Goal: Task Accomplishment & Management: Use online tool/utility

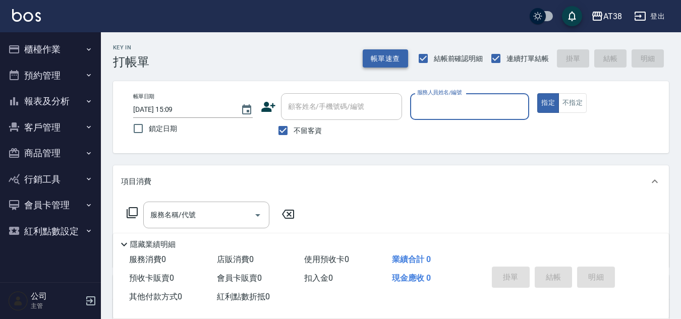
click at [386, 59] on button "帳單速查" at bounding box center [385, 58] width 45 height 19
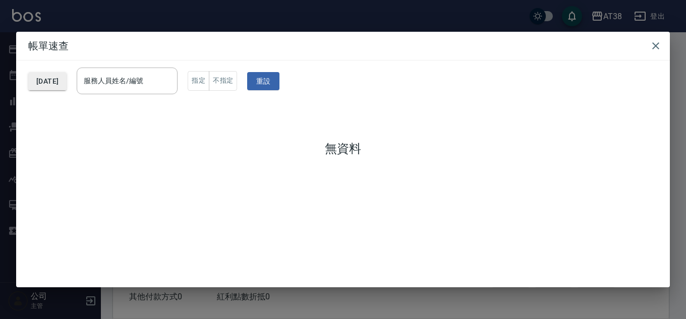
click at [67, 80] on button "[DATE]" at bounding box center [47, 81] width 38 height 19
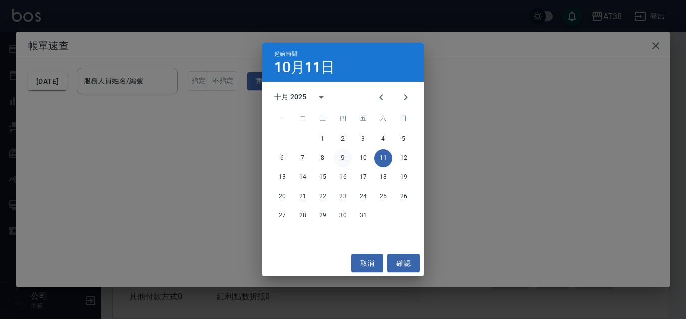
click at [340, 156] on button "9" at bounding box center [343, 158] width 18 height 18
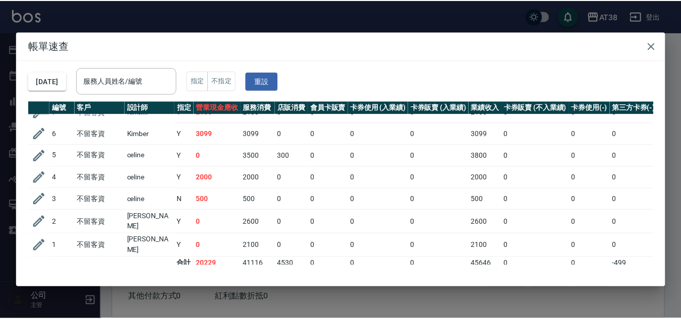
scroll to position [394, 0]
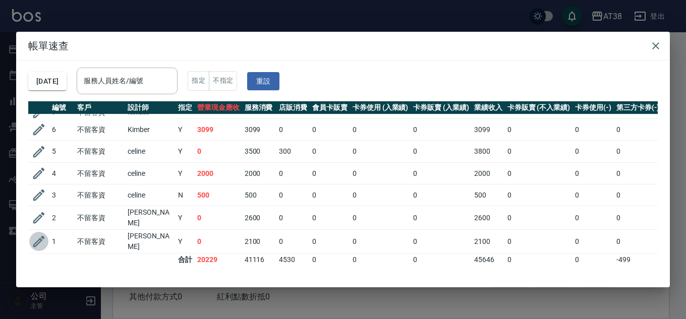
click at [38, 236] on icon "button" at bounding box center [39, 242] width 12 height 12
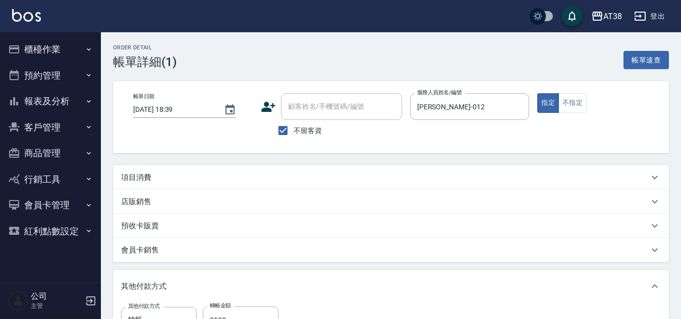
type input "[DATE] 18:39"
checkbox input "true"
type input "[PERSON_NAME]-012"
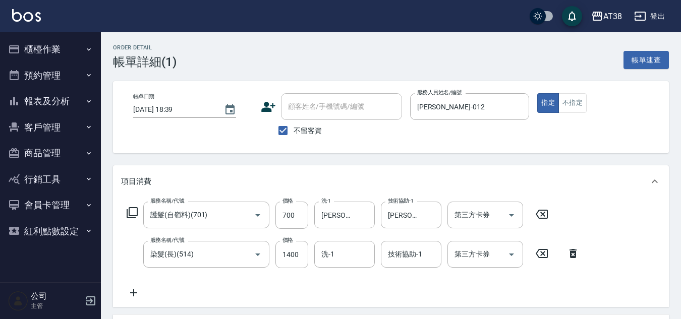
type input "護髮(自嶺料)(701)"
type input "染髮(長)(514)"
click at [432, 218] on icon "Clear" at bounding box center [431, 215] width 10 height 10
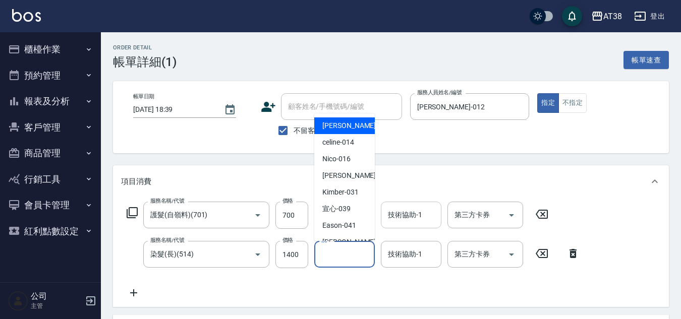
click at [346, 248] on input "洗-1" at bounding box center [344, 255] width 51 height 18
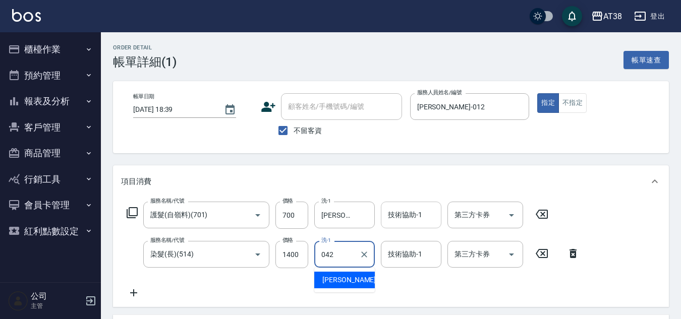
type input "[PERSON_NAME]-042"
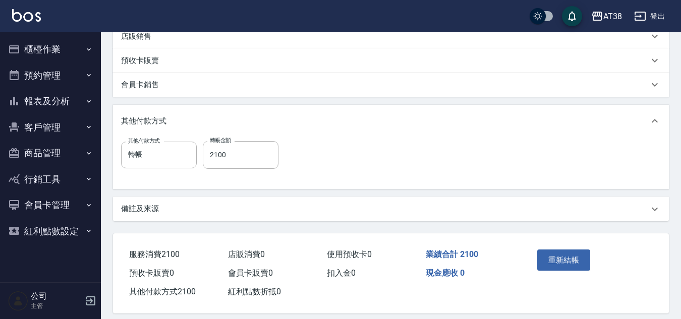
scroll to position [302, 0]
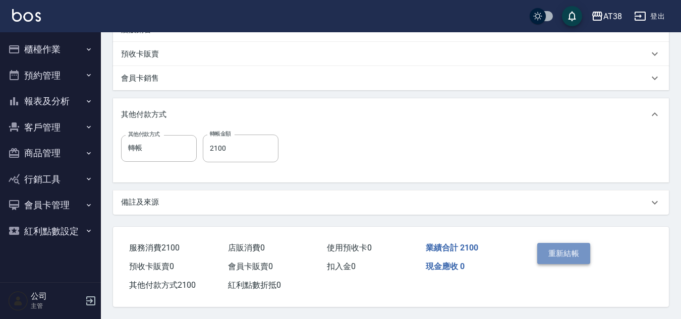
click at [563, 257] on button "重新結帳" at bounding box center [563, 253] width 53 height 21
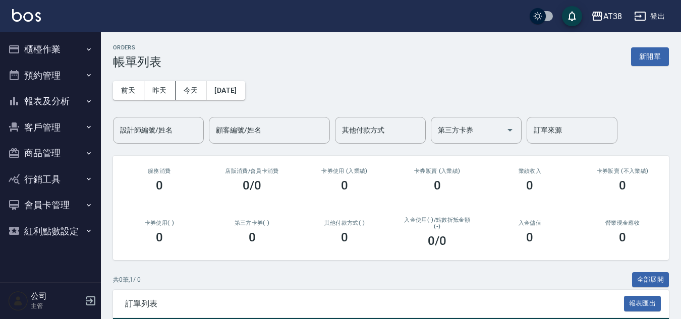
click at [37, 47] on button "櫃檯作業" at bounding box center [50, 49] width 93 height 26
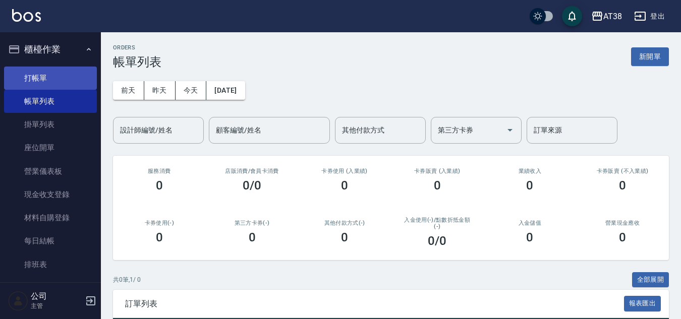
click at [31, 76] on link "打帳單" at bounding box center [50, 78] width 93 height 23
